Goal: Navigation & Orientation: Go to known website

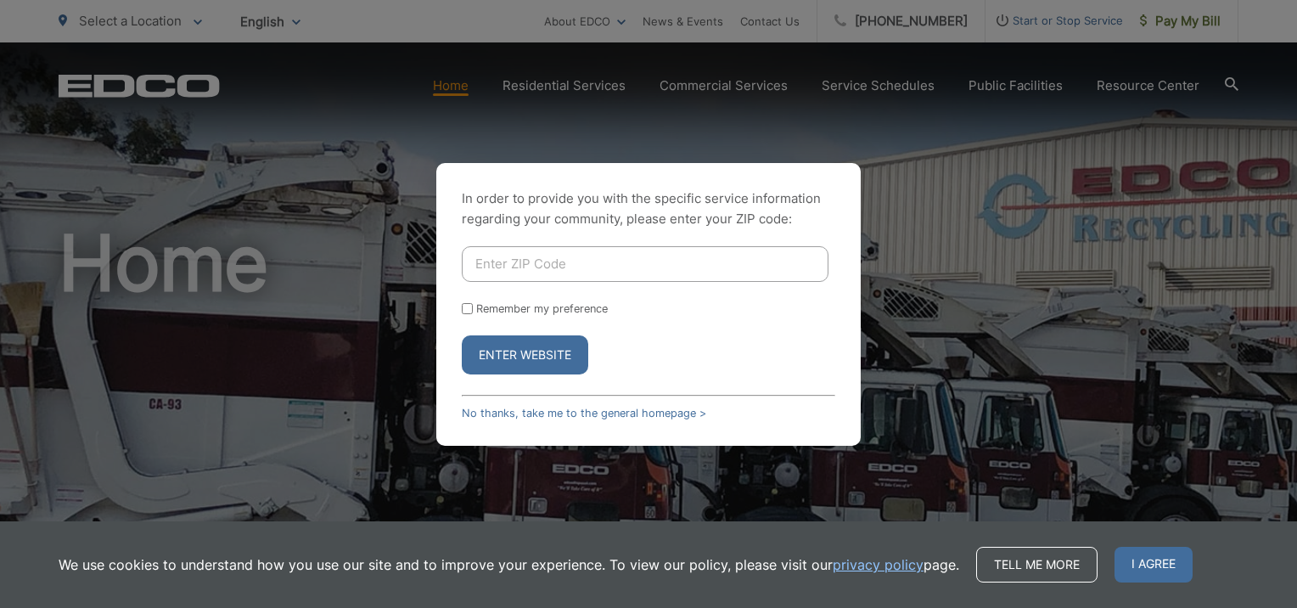
click at [591, 88] on div "In order to provide you with the specific service information regarding your co…" at bounding box center [648, 304] width 1297 height 608
click at [684, 83] on div "In order to provide you with the specific service information regarding your co…" at bounding box center [648, 304] width 1297 height 608
click at [571, 263] on input "Enter ZIP Code" at bounding box center [645, 264] width 367 height 36
type input "92084"
click at [470, 306] on input "Remember my preference" at bounding box center [467, 308] width 11 height 11
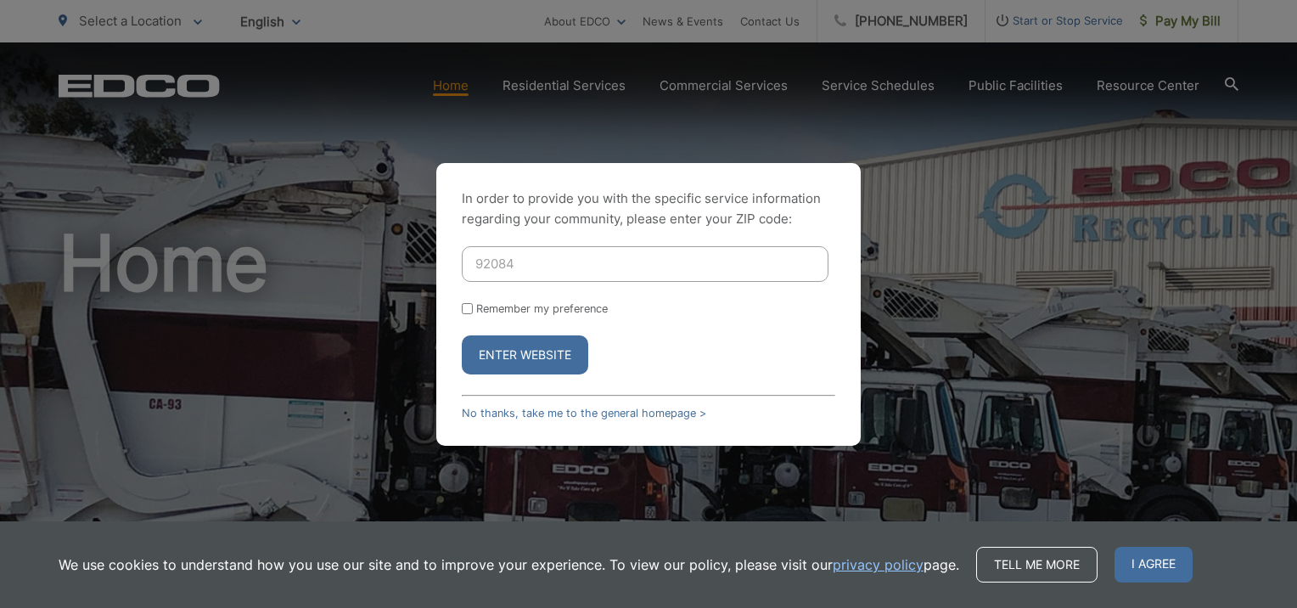
checkbox input "true"
click at [526, 352] on button "Enter Website" at bounding box center [525, 354] width 127 height 39
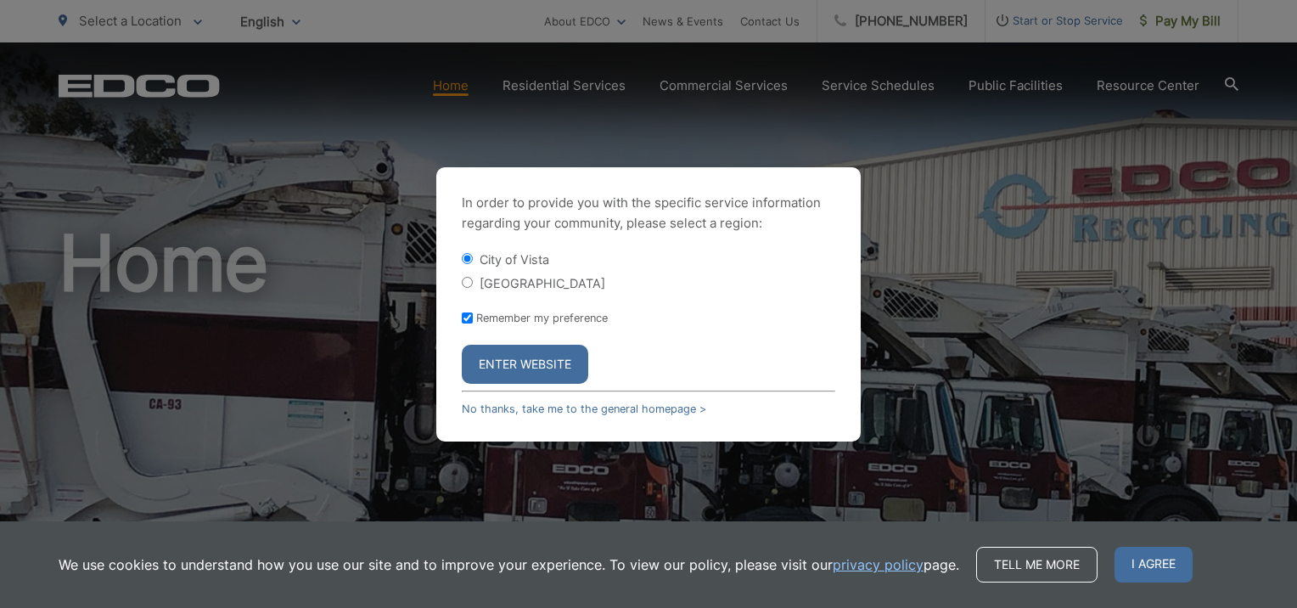
click at [503, 370] on button "Enter Website" at bounding box center [525, 364] width 127 height 39
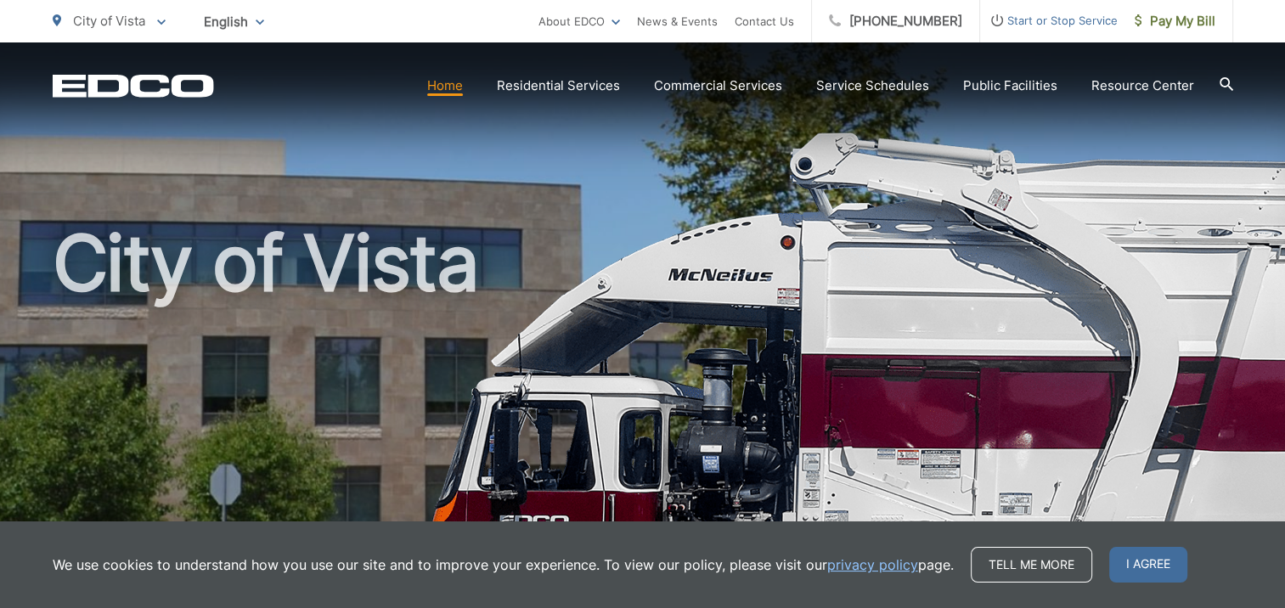
click at [449, 90] on link "Home" at bounding box center [445, 86] width 36 height 20
